Goal: Navigation & Orientation: Find specific page/section

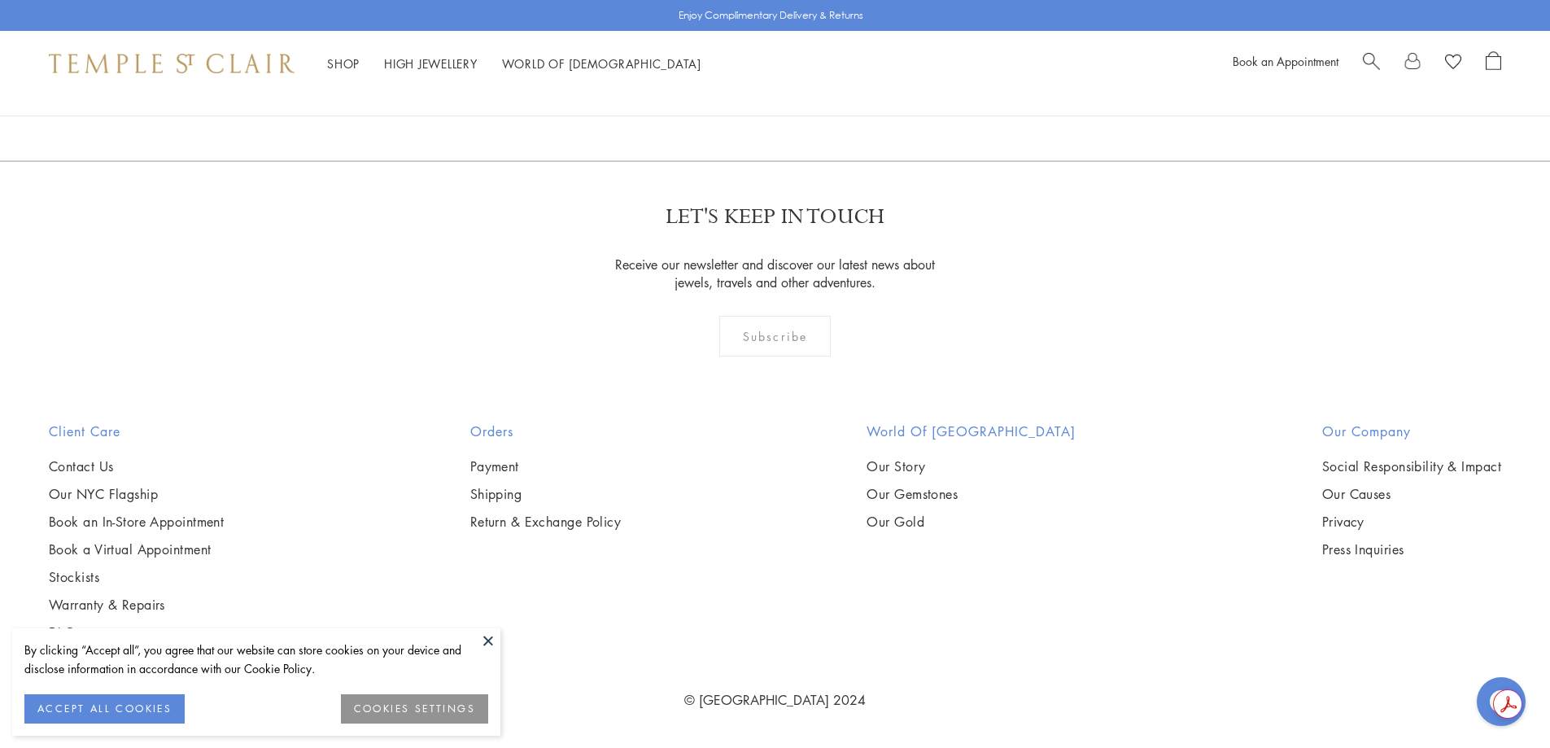
scroll to position [8456, 0]
click at [486, 645] on button at bounding box center [488, 640] width 24 height 24
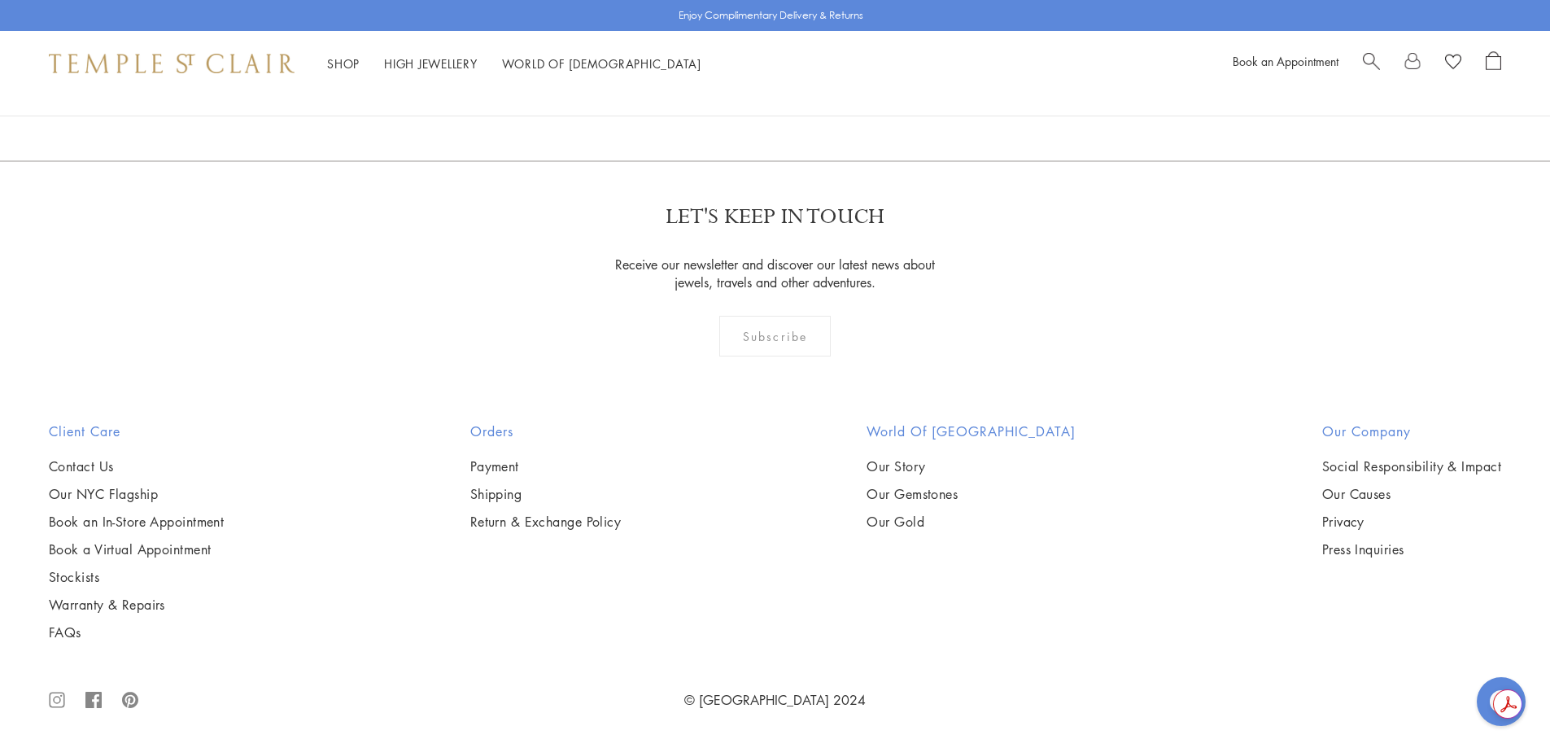
scroll to position [11054, 0]
click at [825, 95] on link "3" at bounding box center [829, 72] width 54 height 45
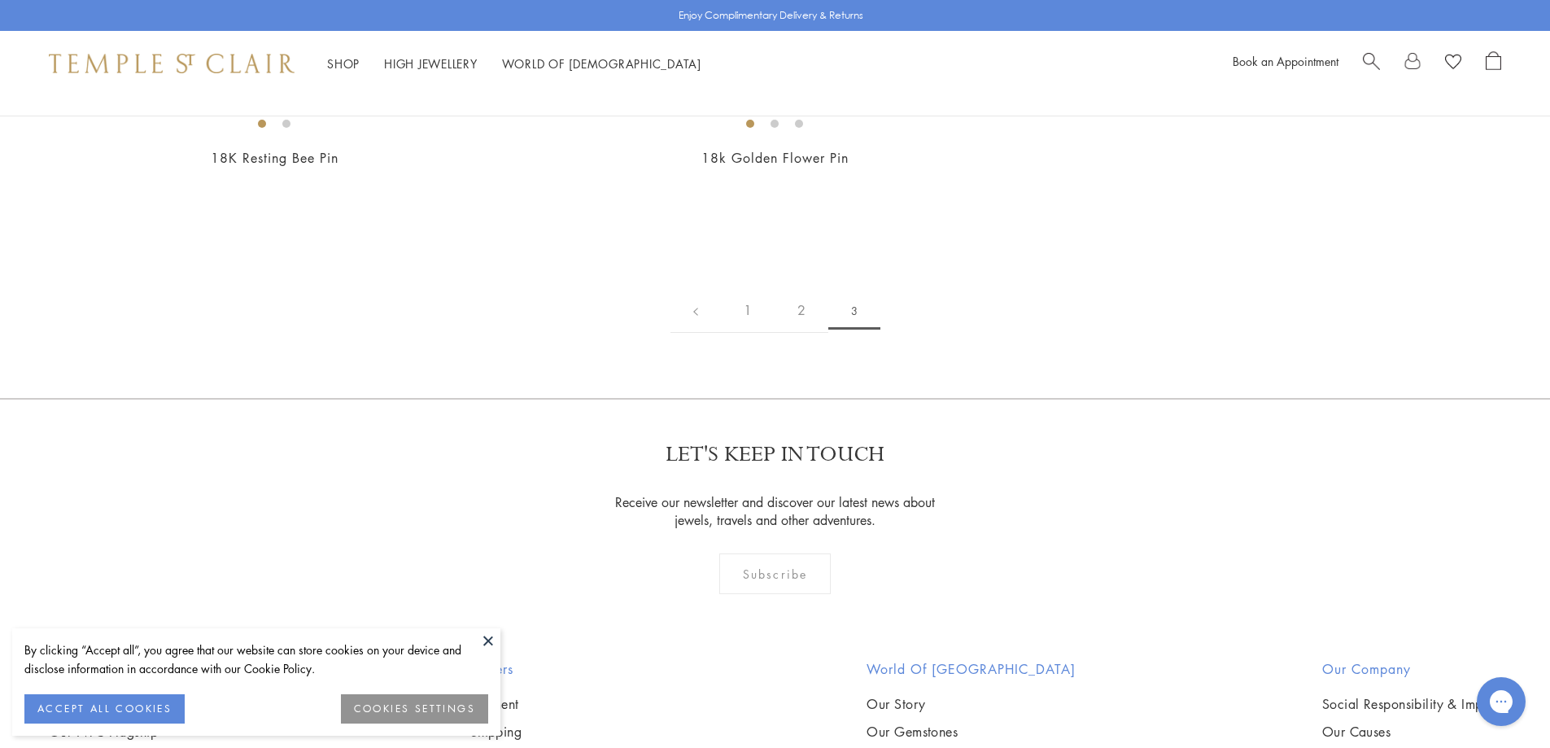
scroll to position [370, 0]
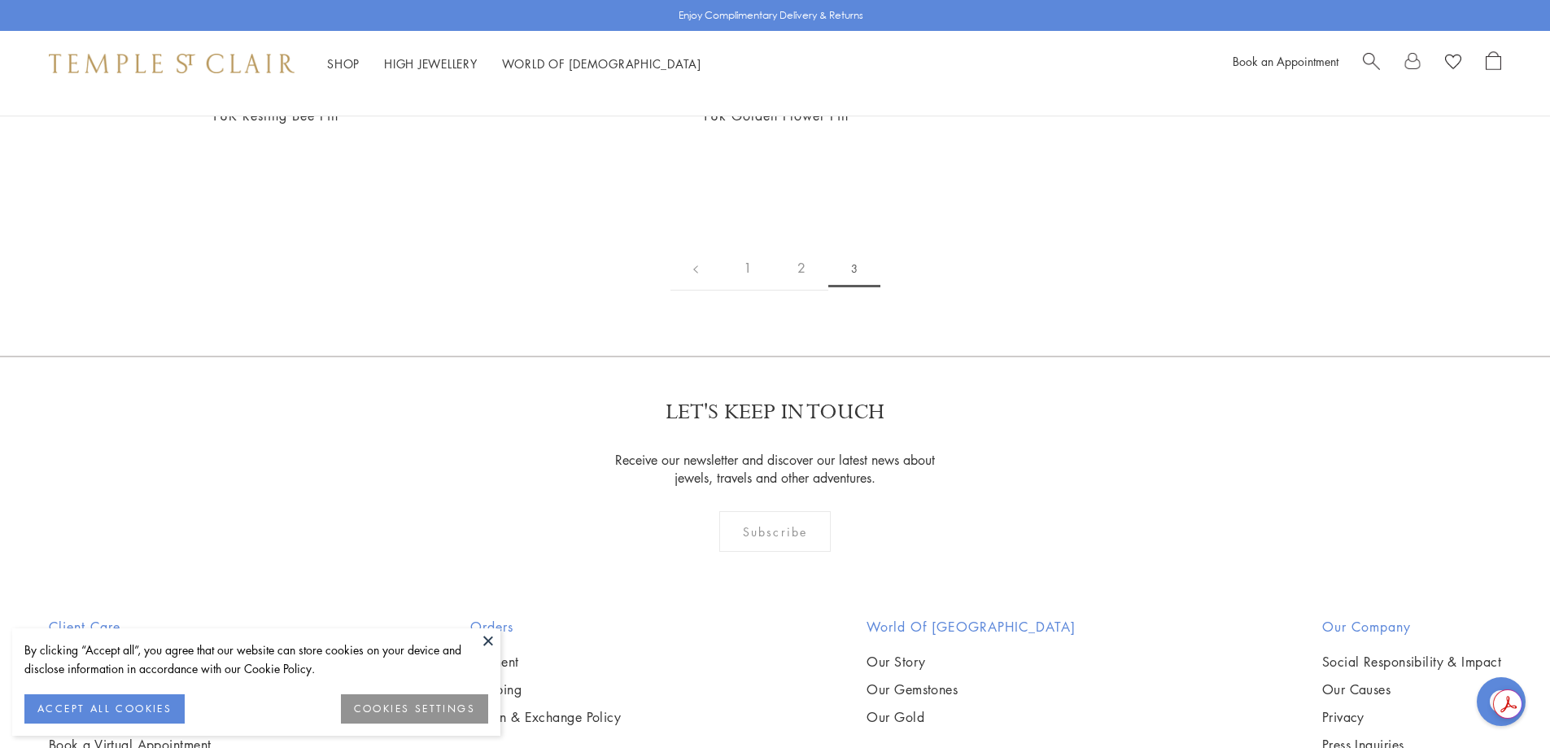
click at [484, 642] on button at bounding box center [488, 640] width 24 height 24
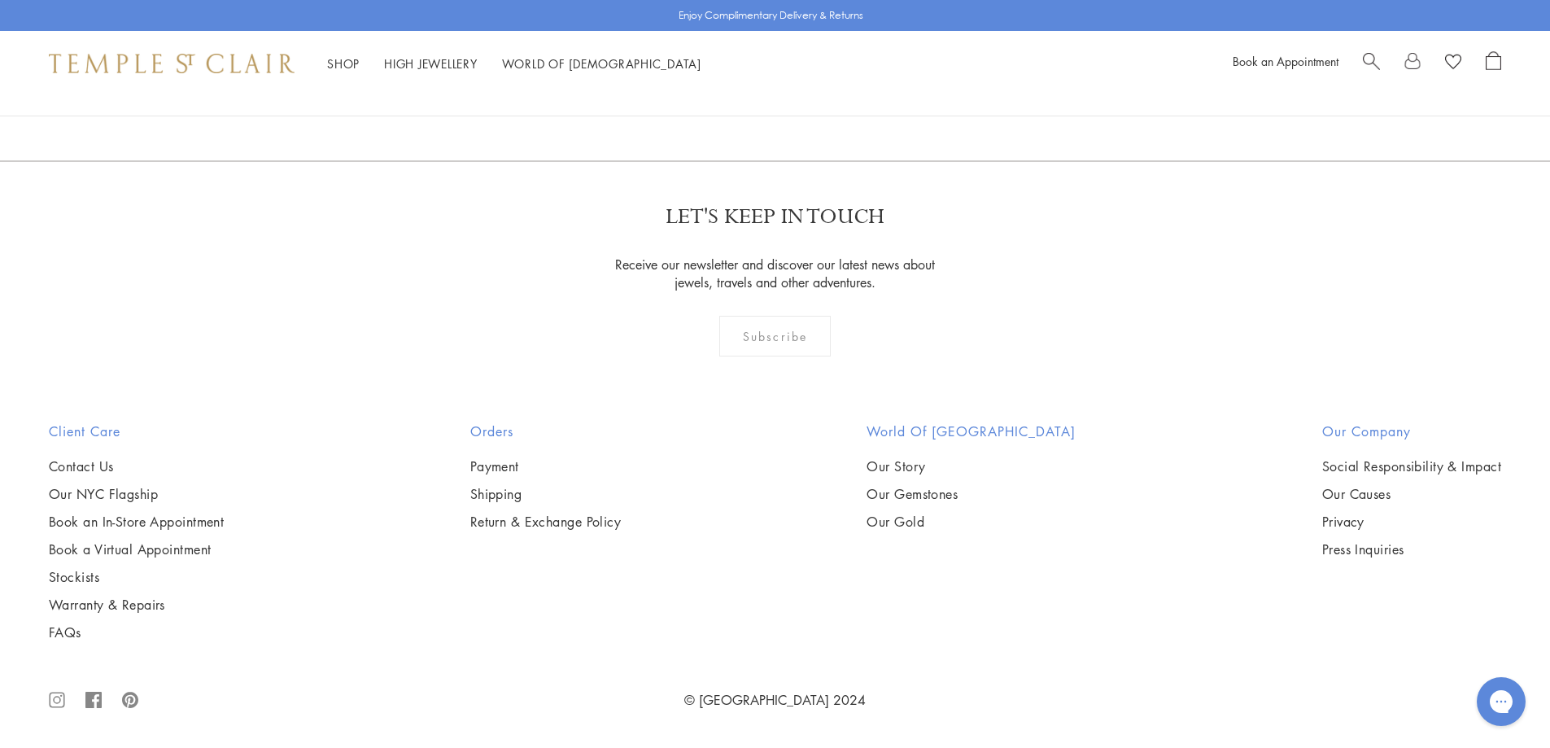
scroll to position [1374, 0]
click at [945, 475] on link "Our Story" at bounding box center [971, 466] width 209 height 18
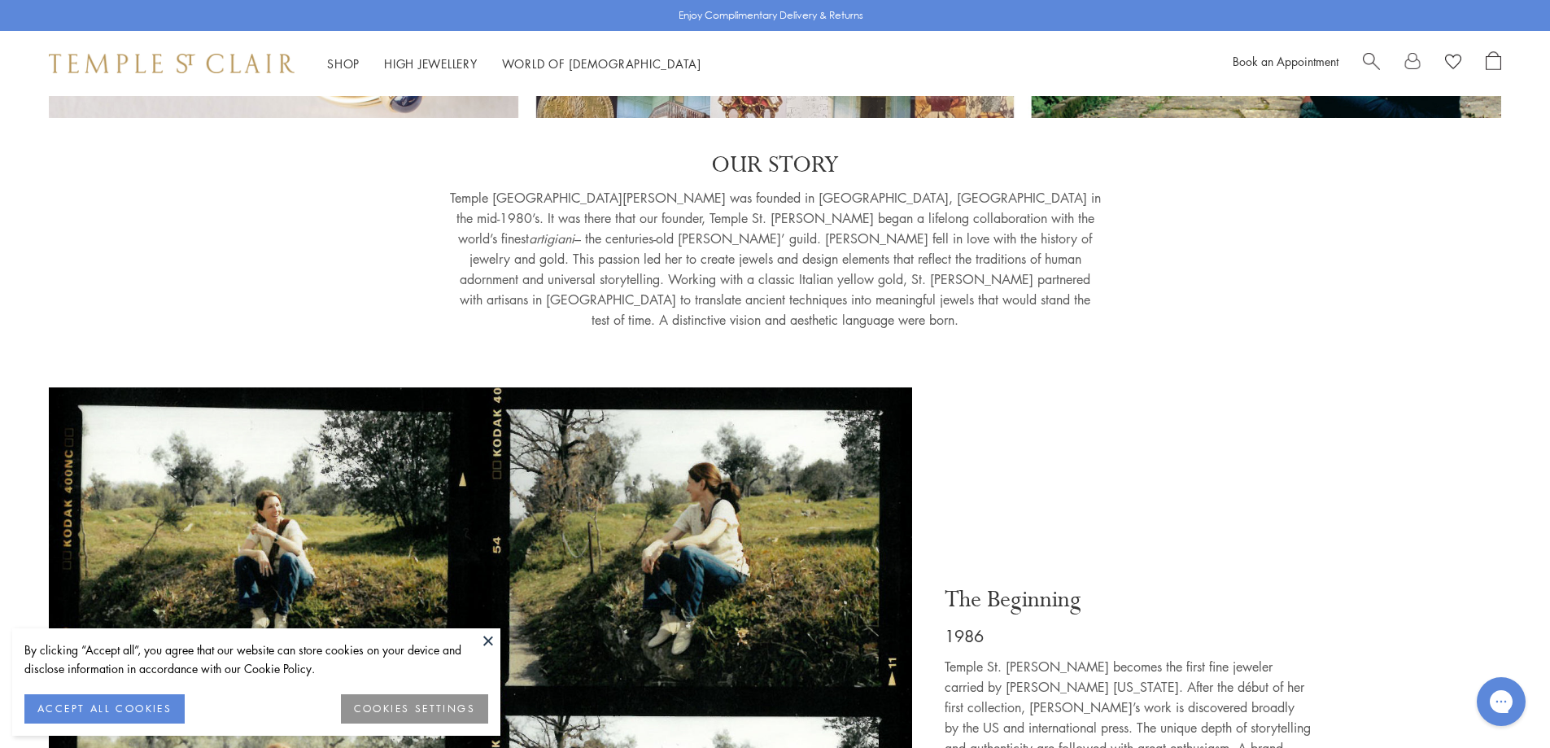
scroll to position [323, 0]
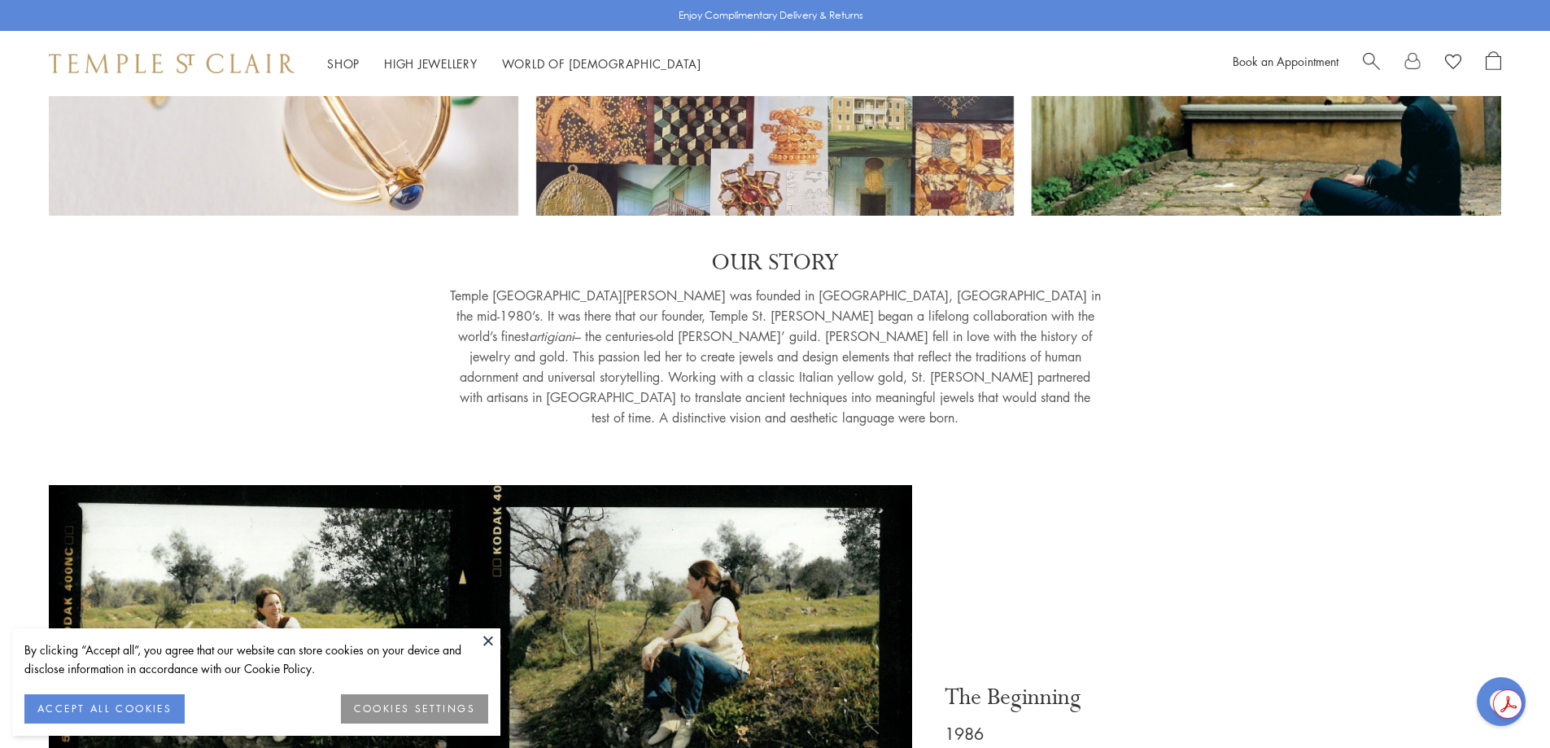
click at [481, 643] on button at bounding box center [488, 640] width 24 height 24
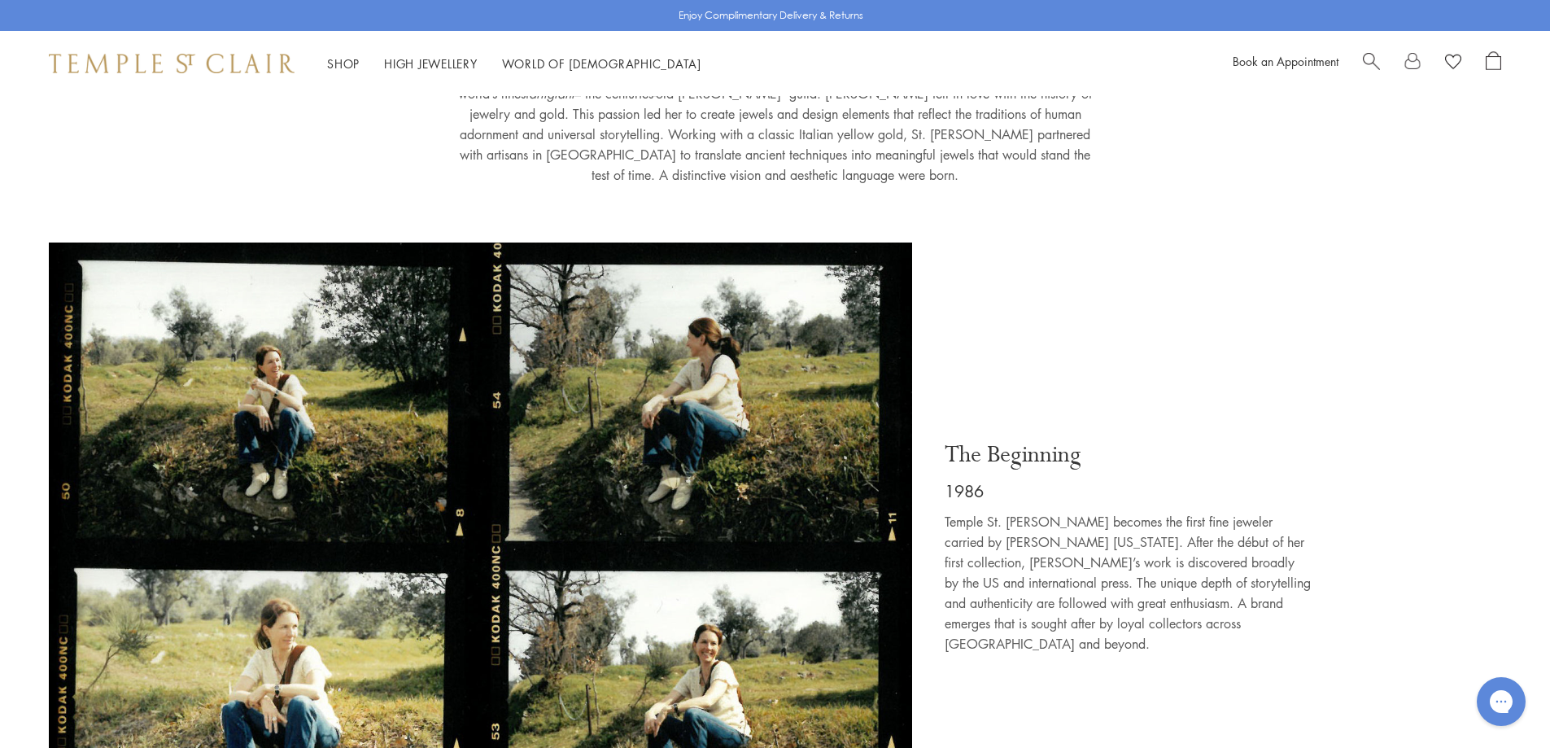
scroll to position [663, 0]
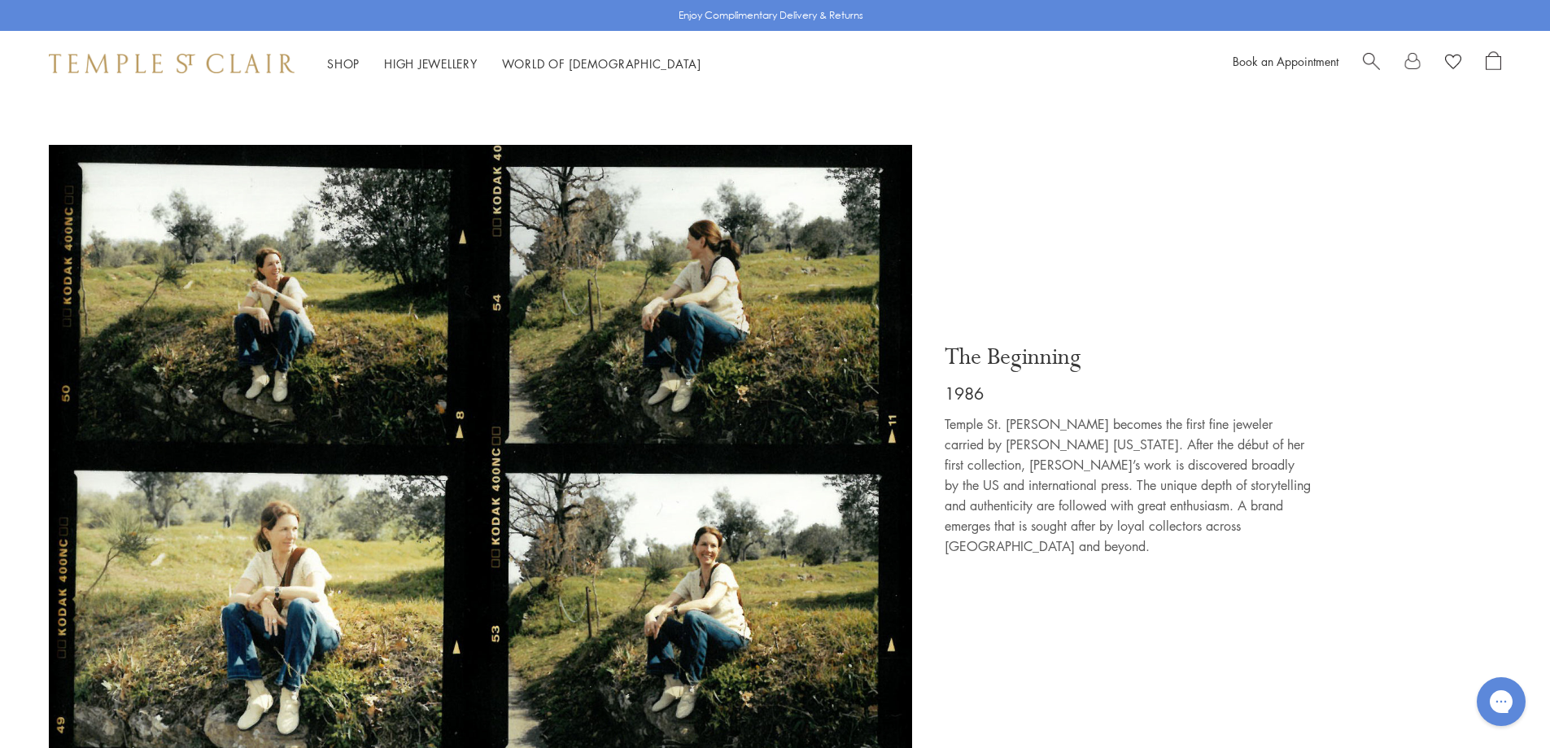
click at [351, 321] on img at bounding box center [480, 460] width 863 height 631
click at [286, 485] on img at bounding box center [480, 460] width 863 height 631
click at [657, 495] on img at bounding box center [480, 460] width 863 height 631
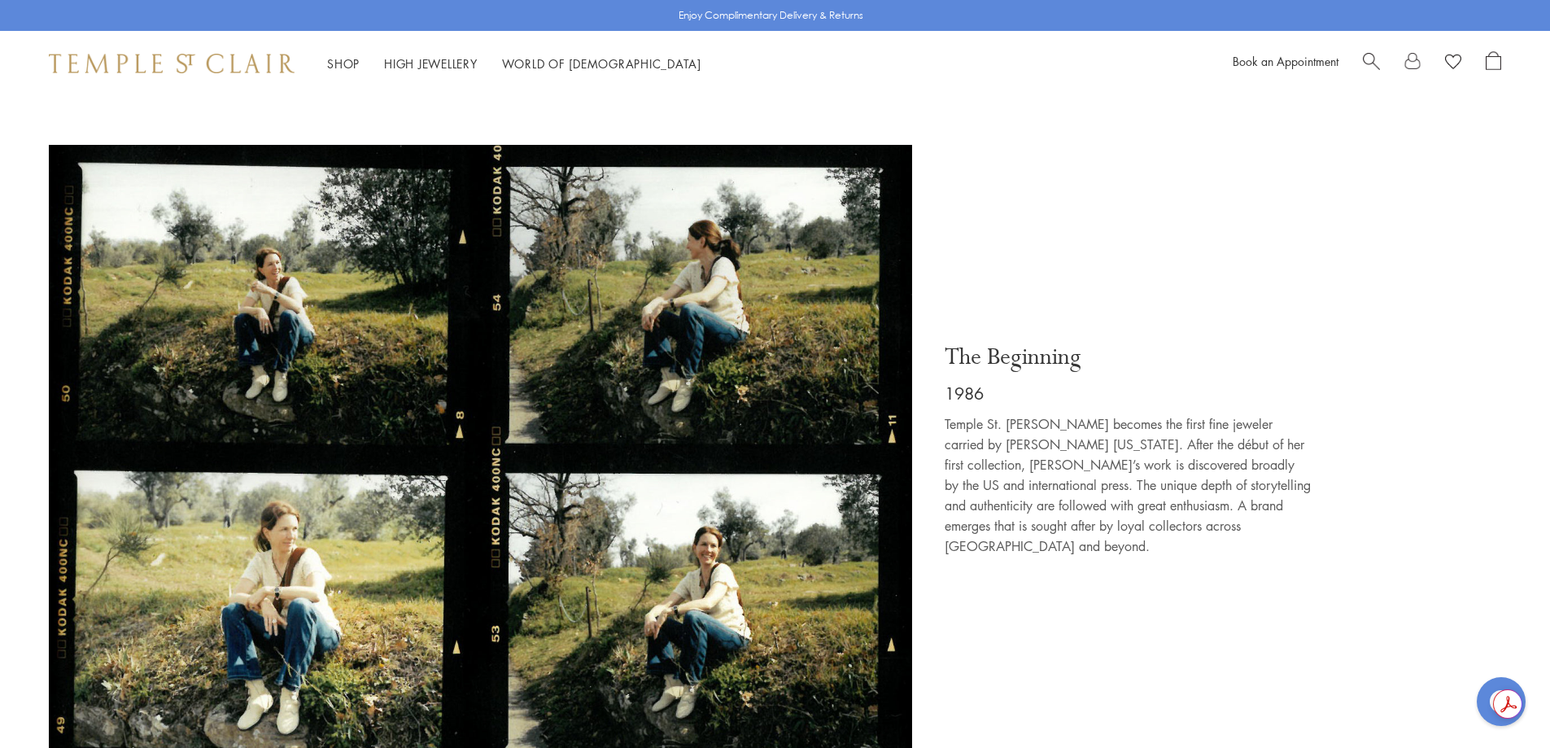
click at [659, 496] on img at bounding box center [480, 460] width 863 height 631
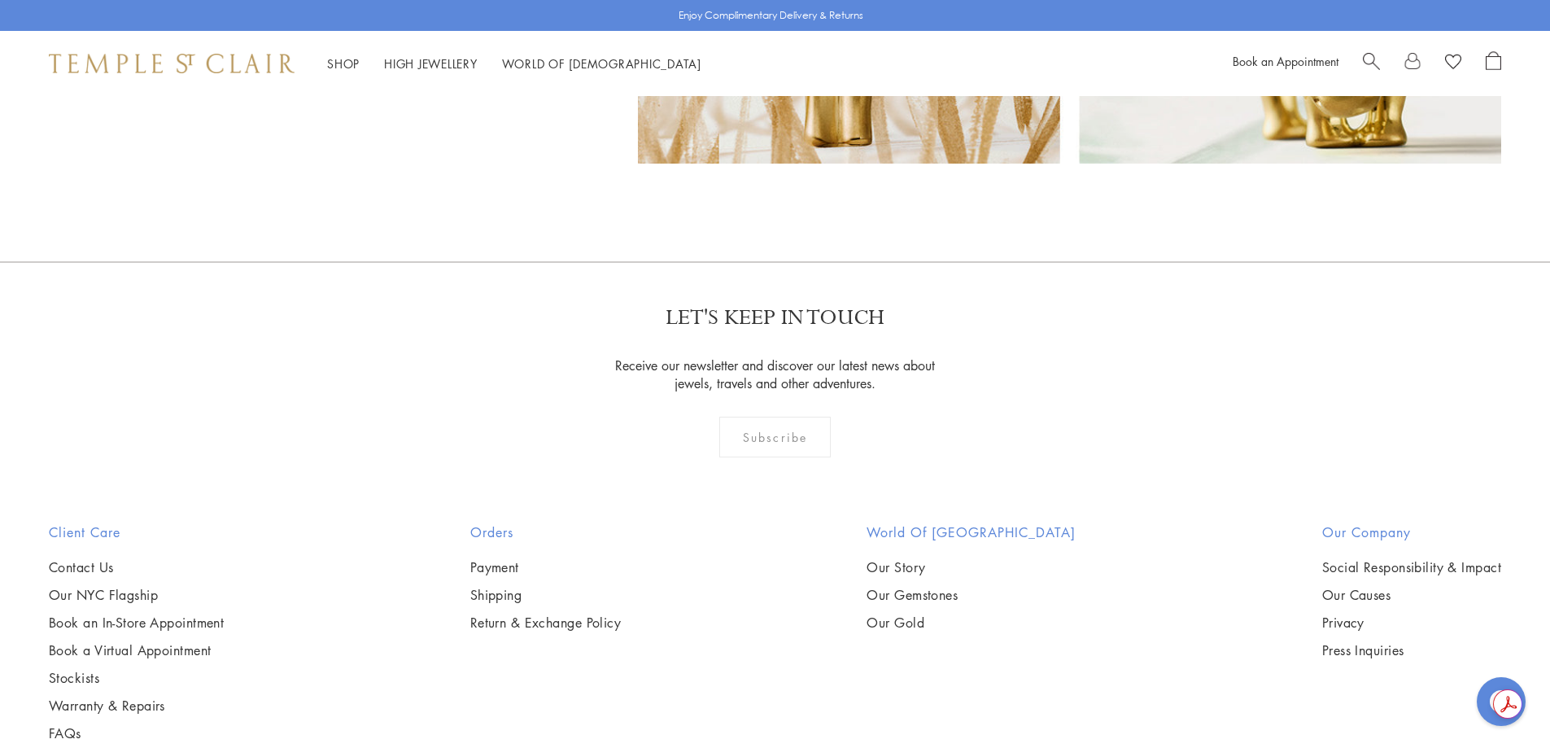
scroll to position [13533, 0]
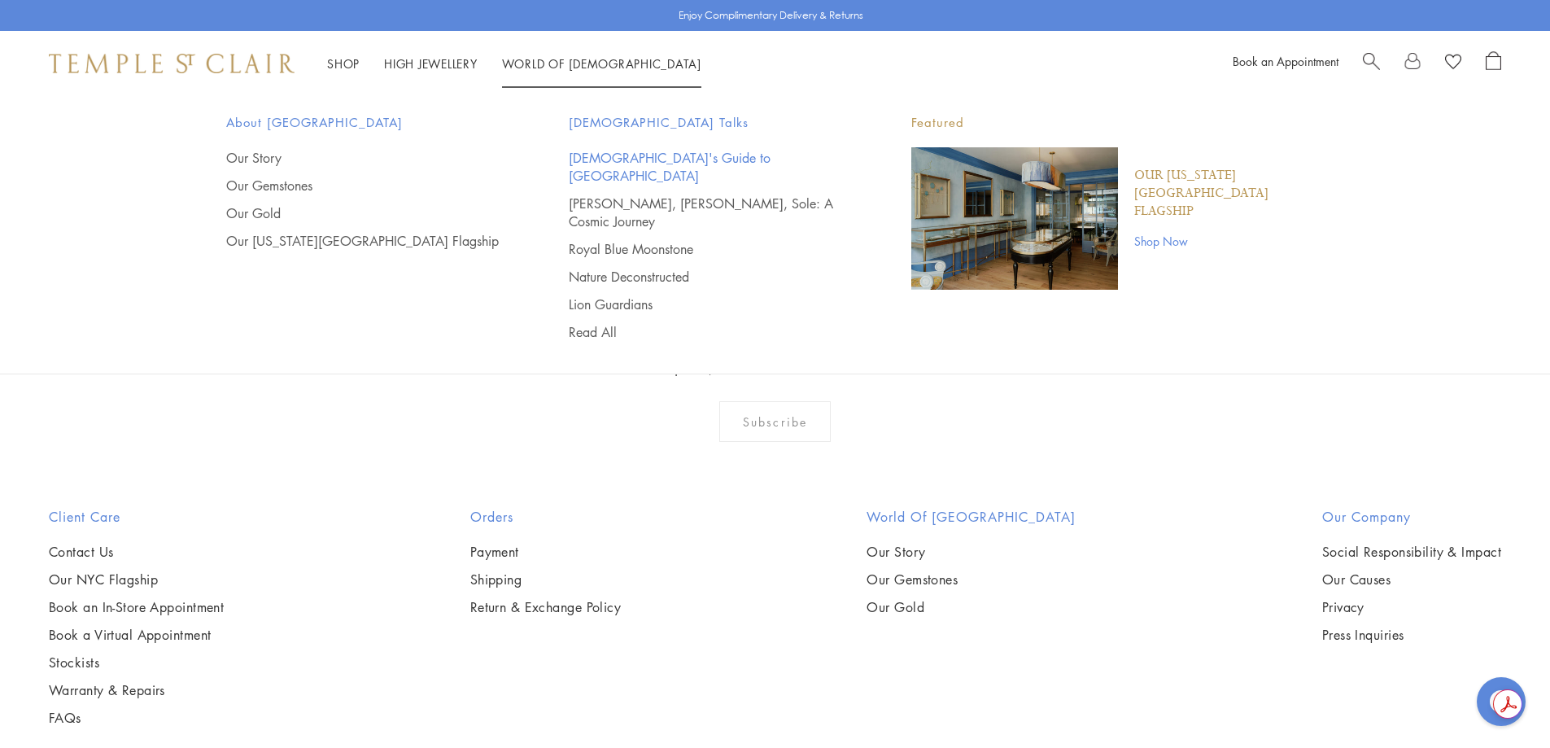
click at [592, 160] on link "[DEMOGRAPHIC_DATA]'s Guide to [GEOGRAPHIC_DATA]" at bounding box center [707, 167] width 277 height 36
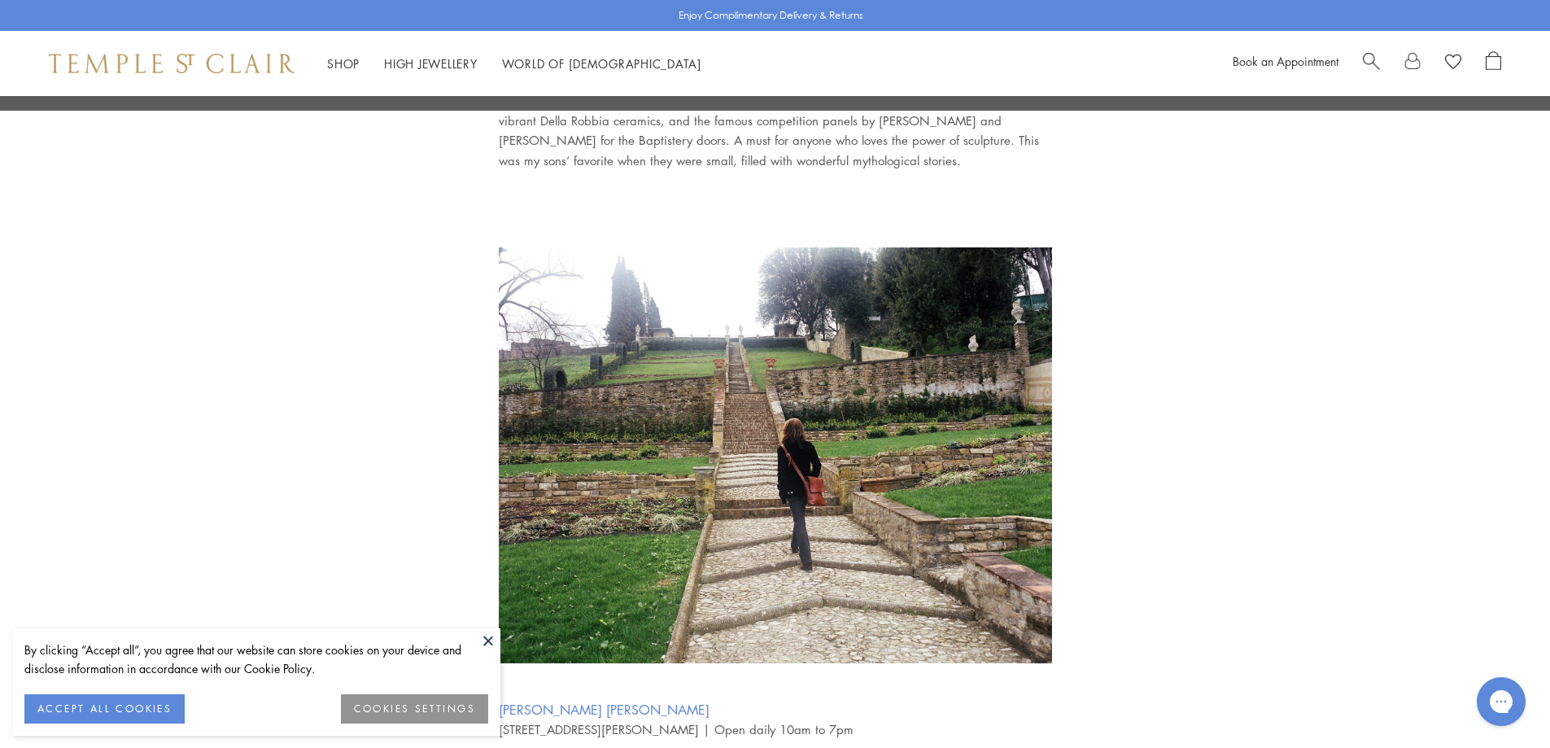
scroll to position [1497, 0]
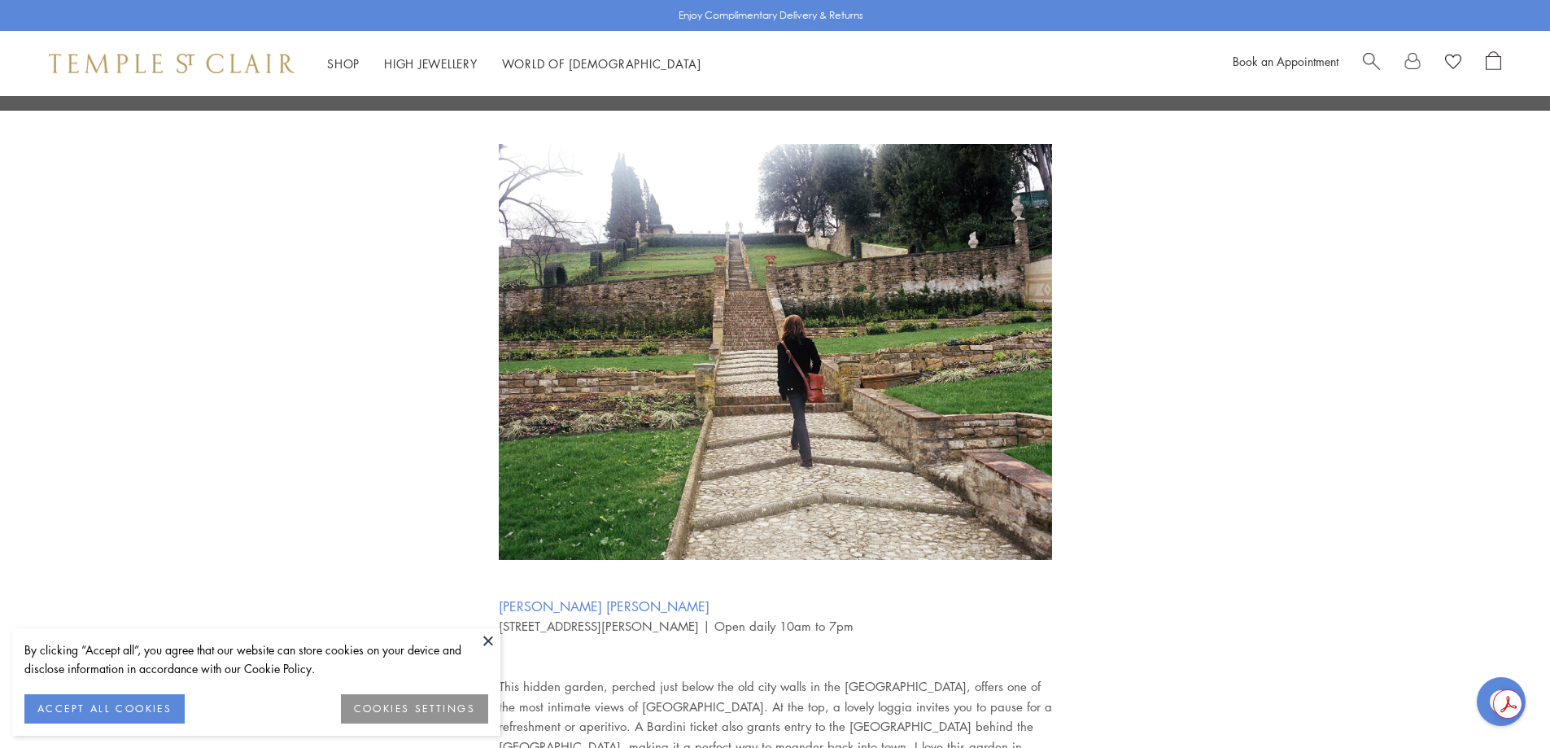
click at [485, 642] on button at bounding box center [488, 640] width 24 height 24
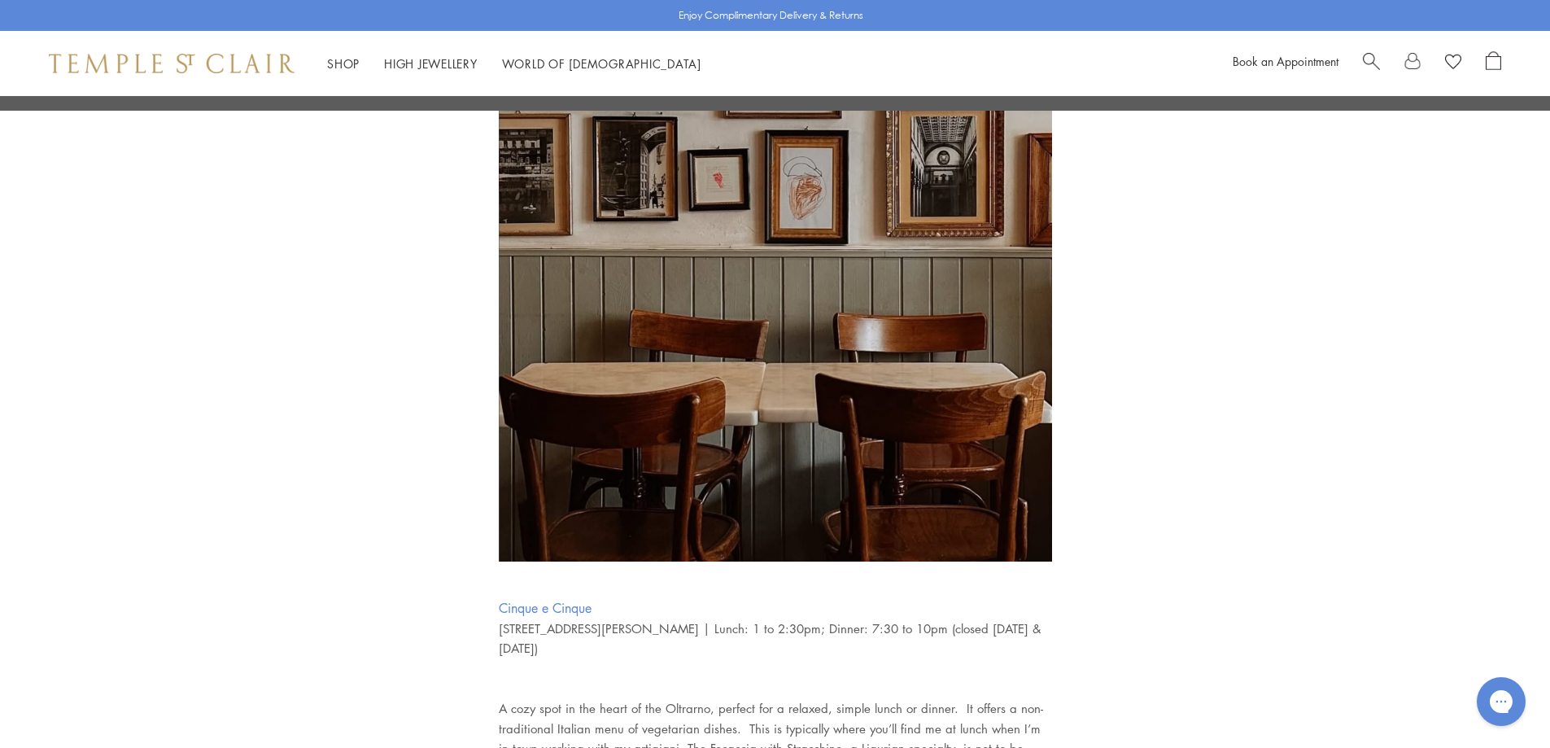
scroll to position [3285, 0]
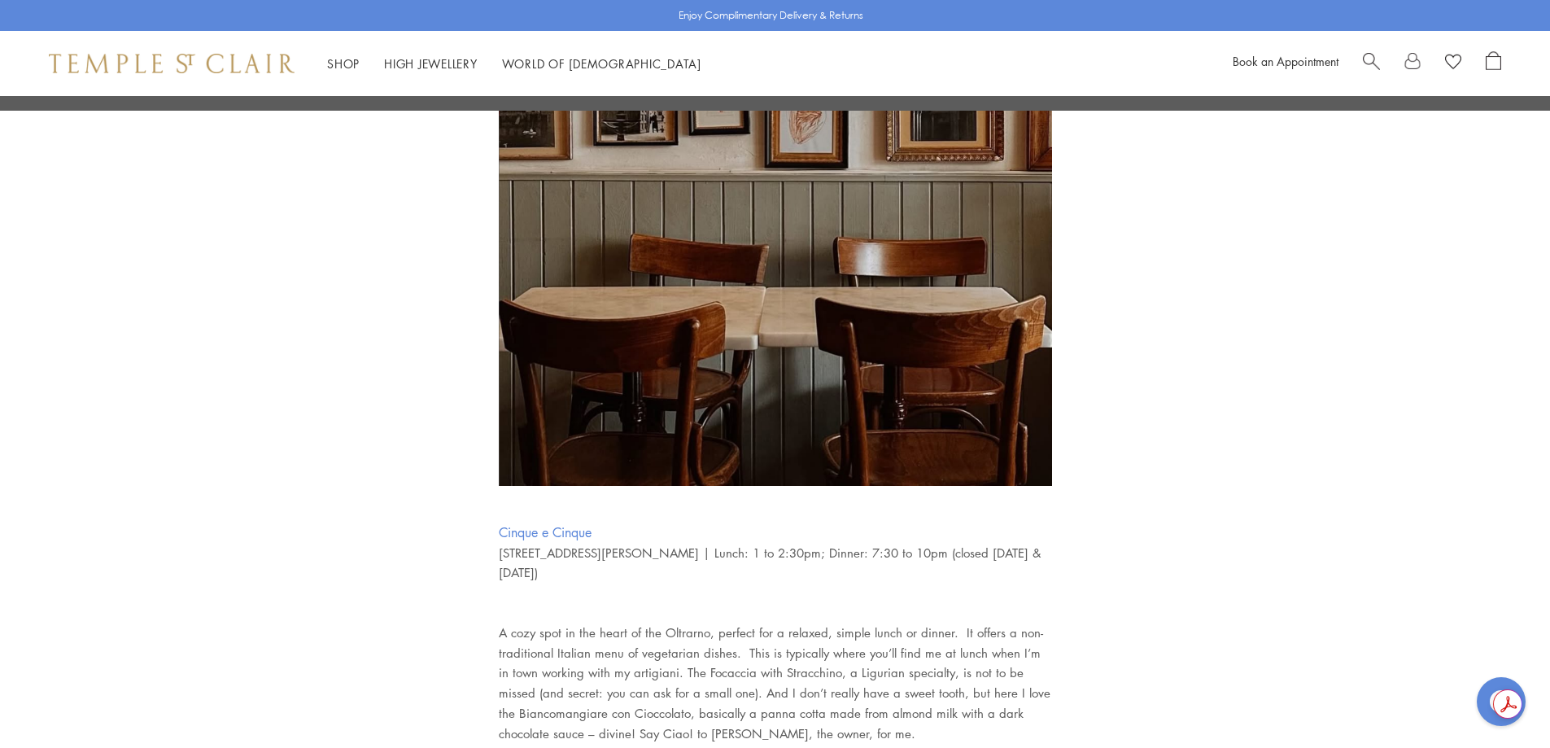
click at [506, 523] on link "Cinque e Cinque" at bounding box center [545, 532] width 93 height 18
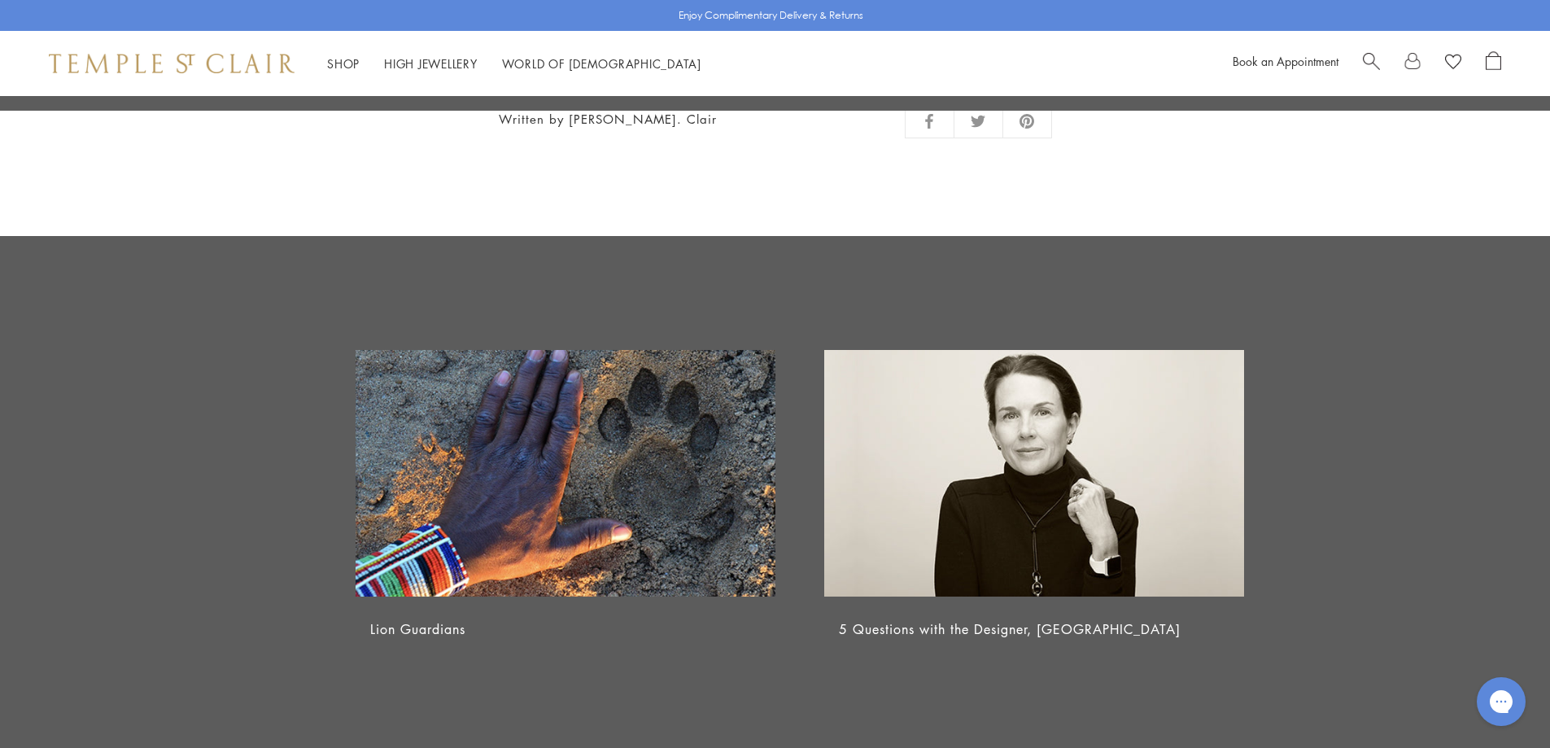
scroll to position [7050, 0]
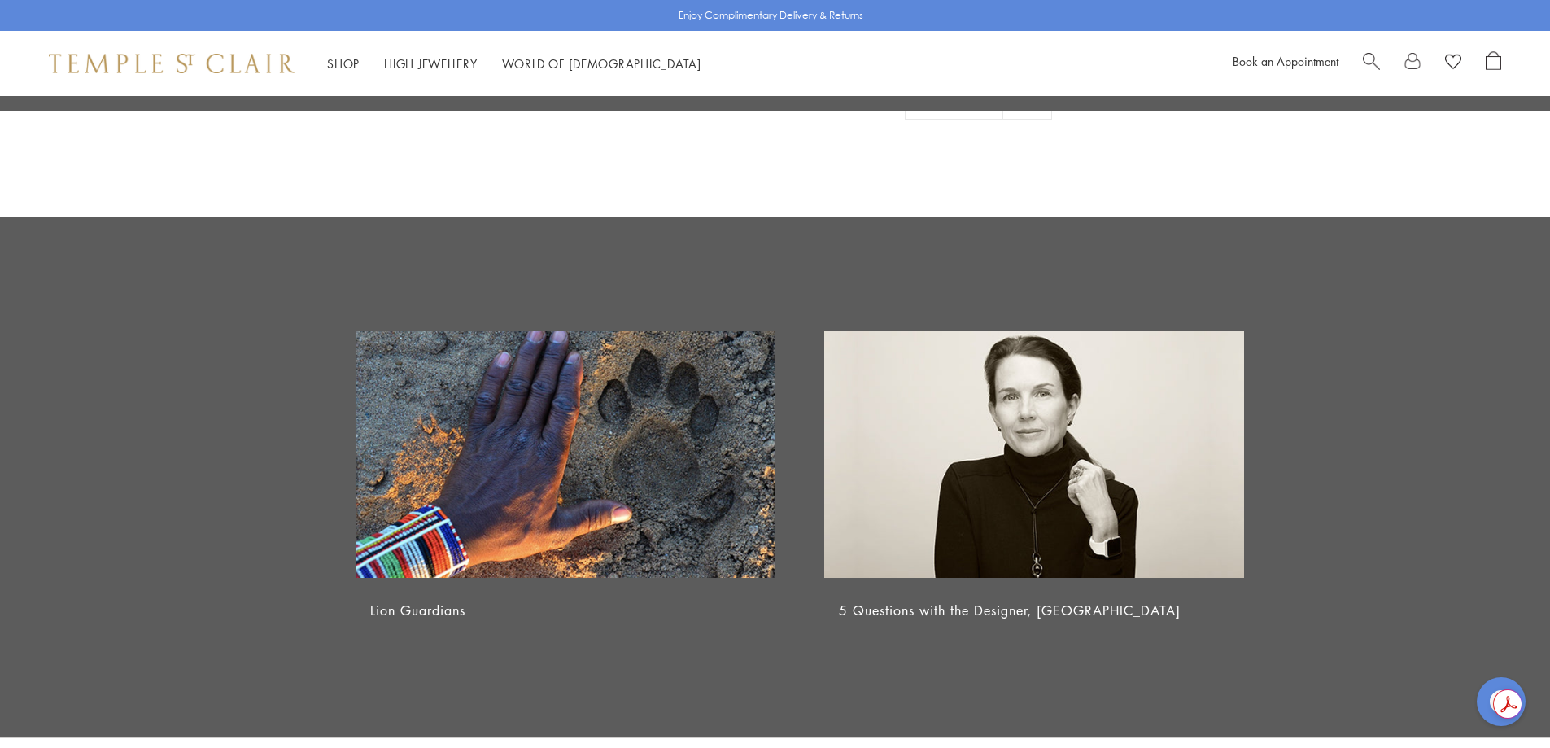
click at [1061, 601] on link "5 Questions with the Designer, Temple St. Clair" at bounding box center [1010, 610] width 342 height 18
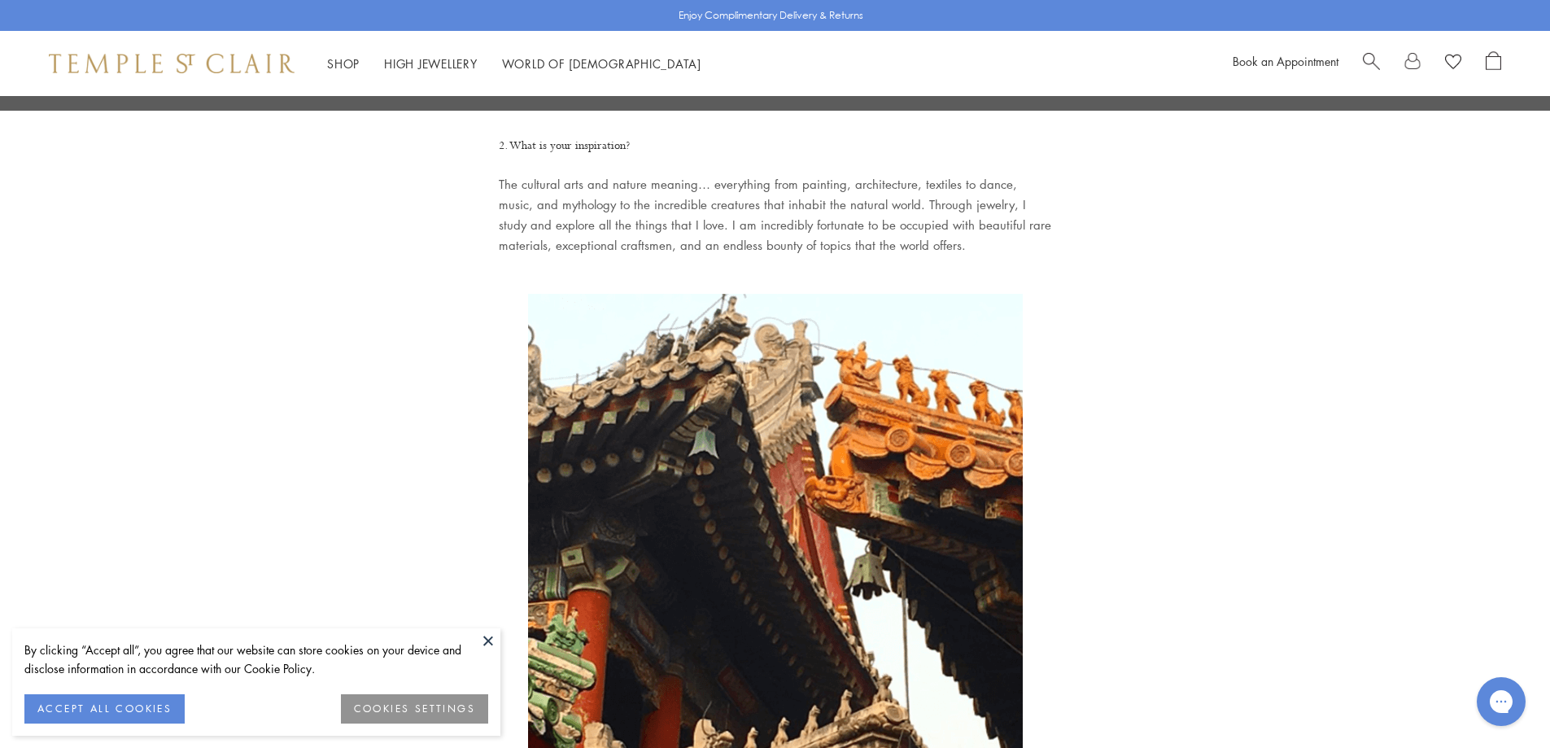
scroll to position [2199, 0]
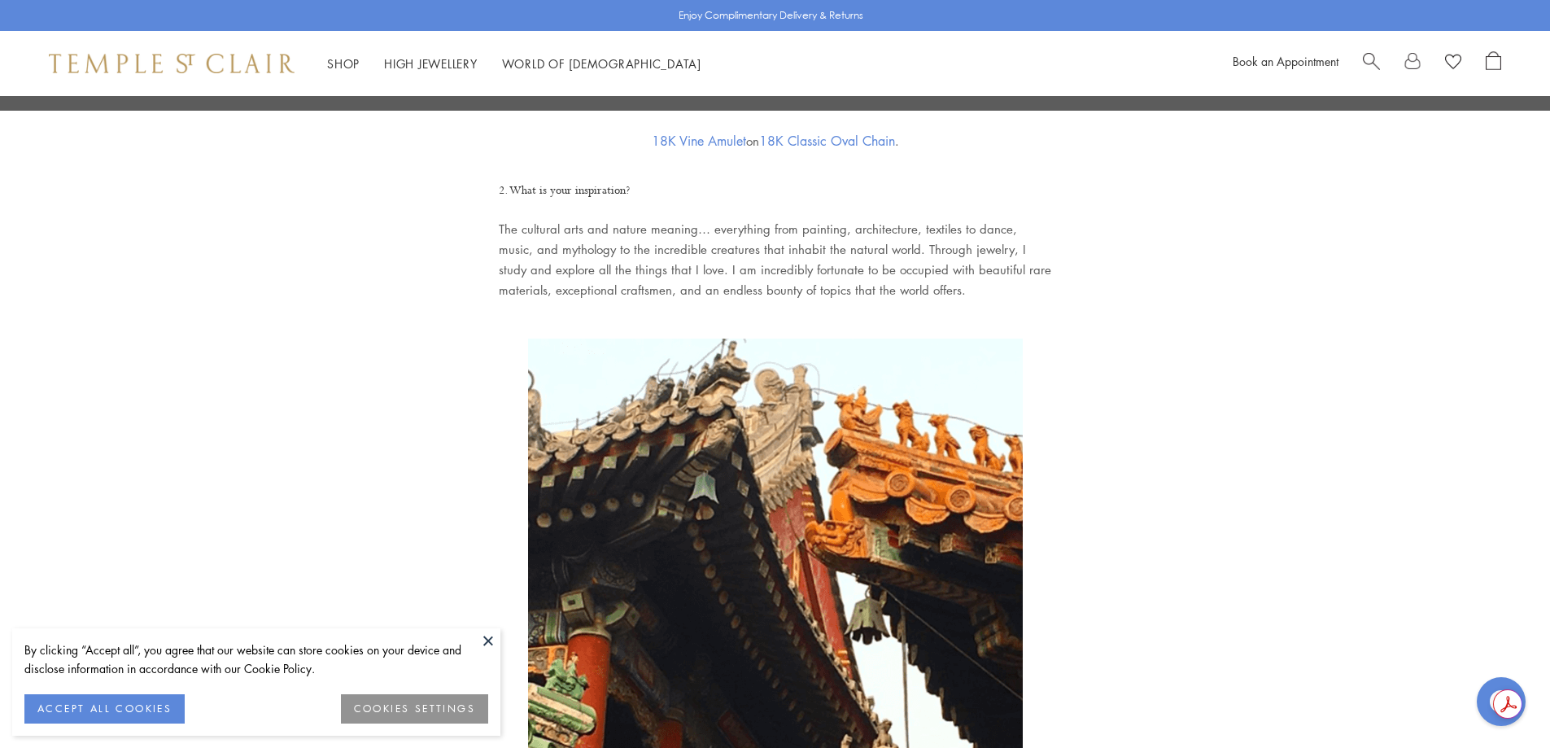
click at [484, 640] on button at bounding box center [488, 640] width 24 height 24
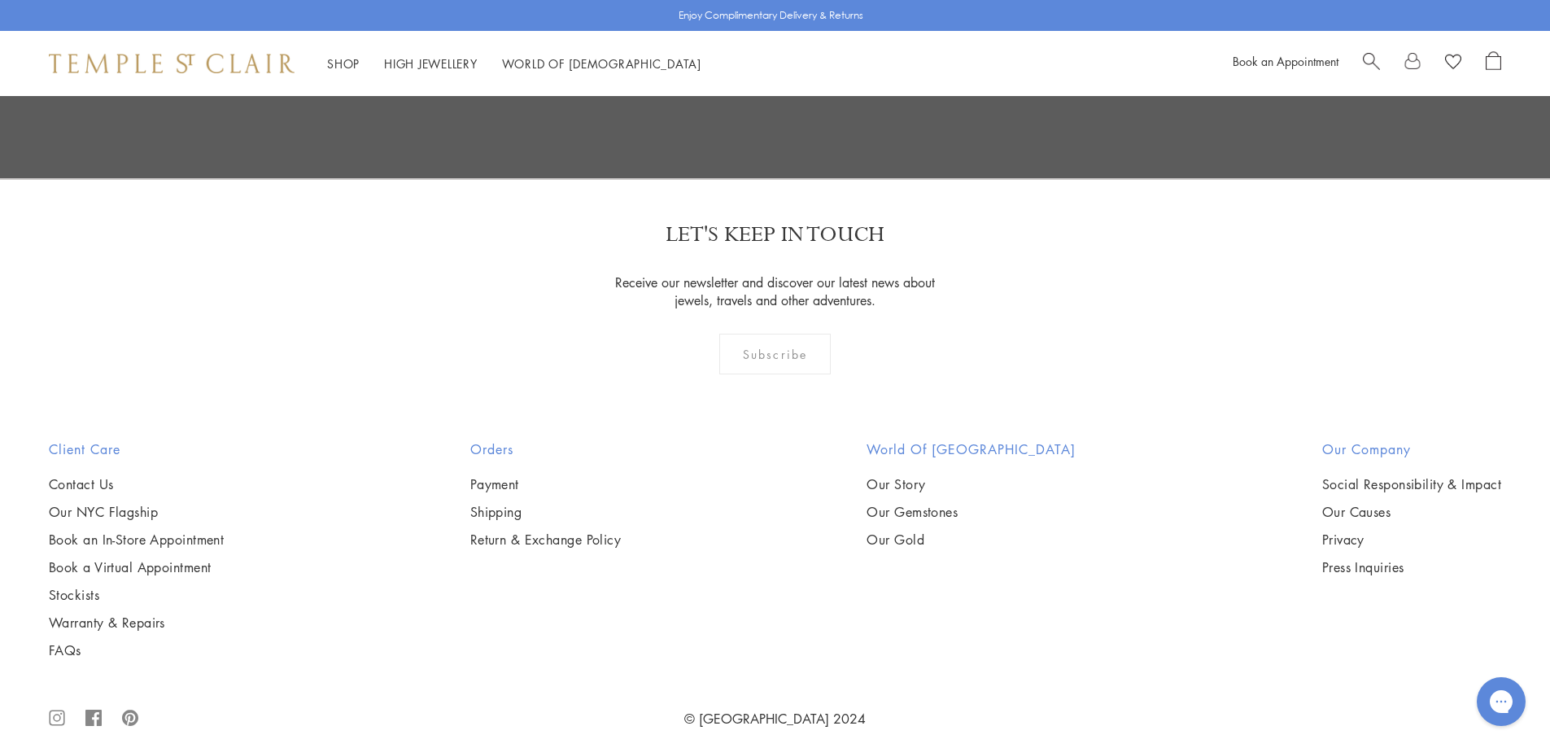
scroll to position [9031, 0]
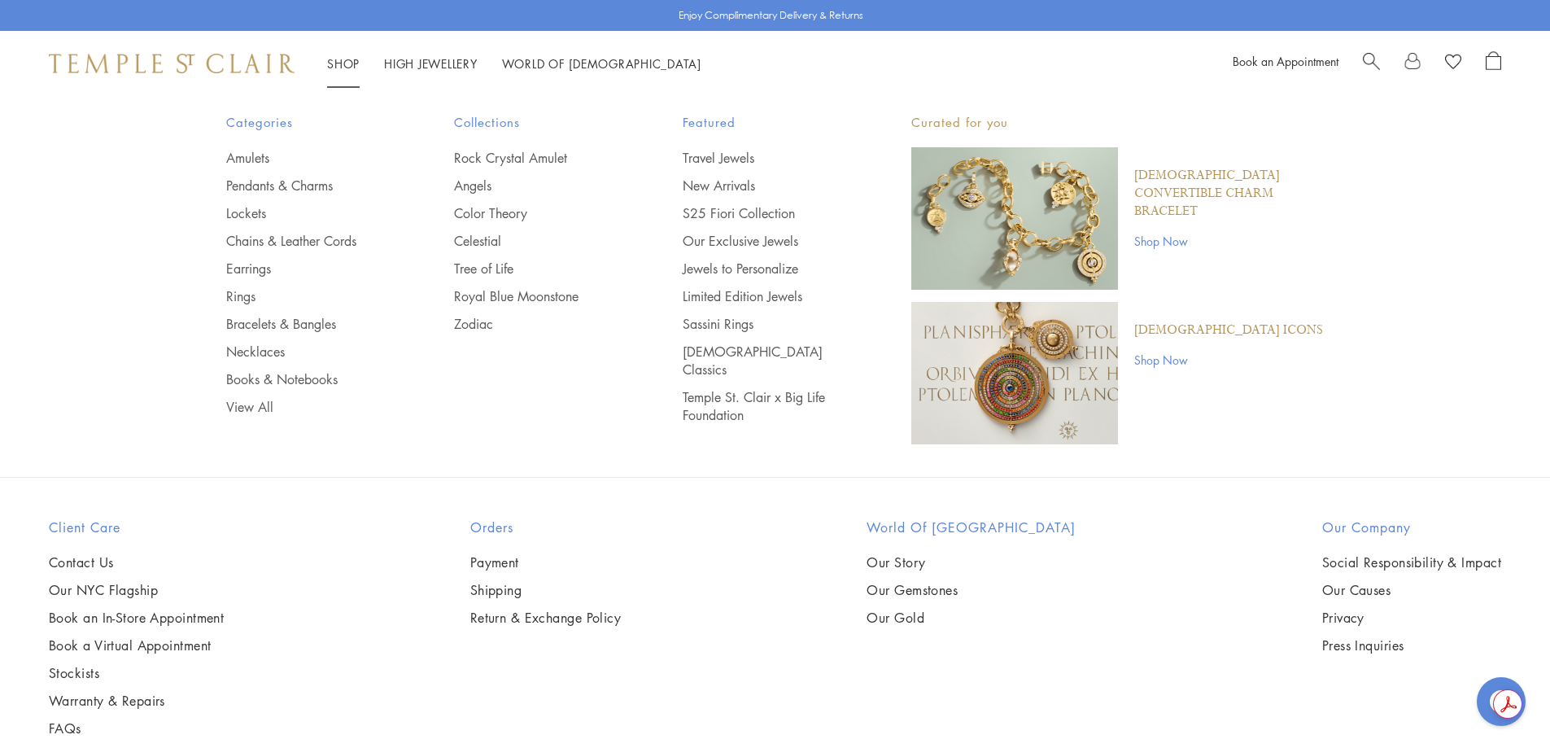
click at [333, 66] on link "Shop Shop" at bounding box center [343, 63] width 33 height 16
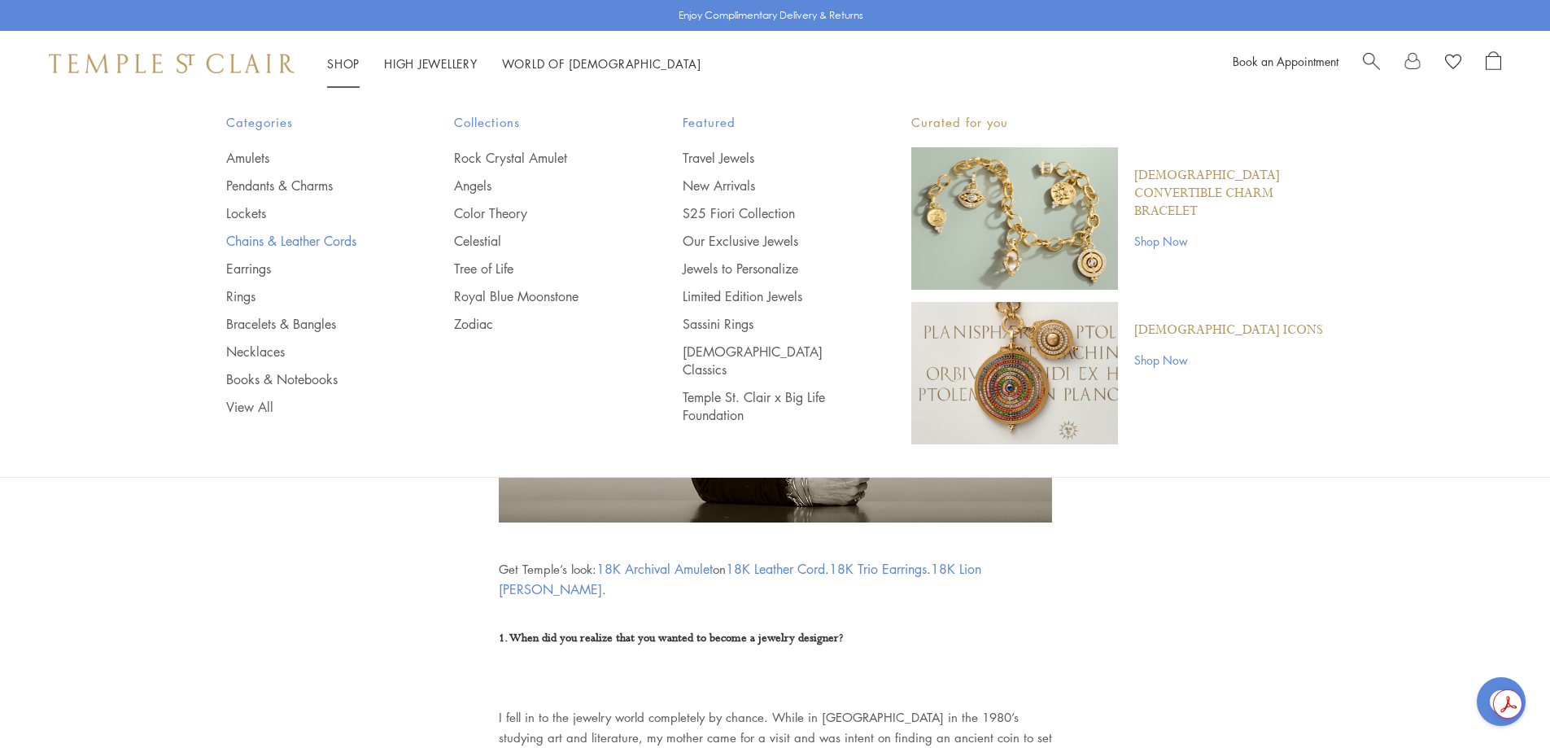
click at [252, 242] on link "Chains & Leather Cords" at bounding box center [308, 241] width 164 height 18
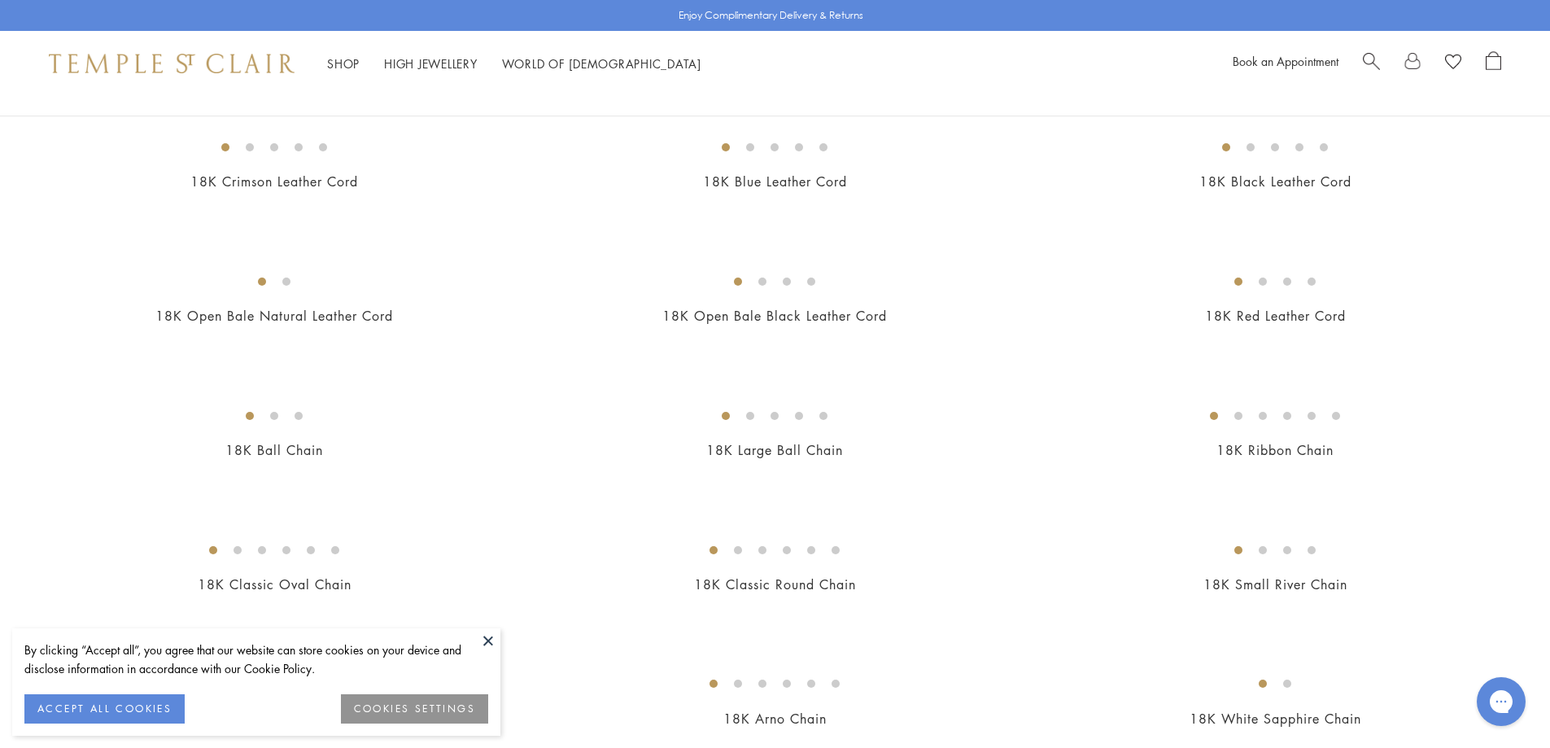
scroll to position [329, 0]
